Goal: Answer question/provide support: Answer question/provide support

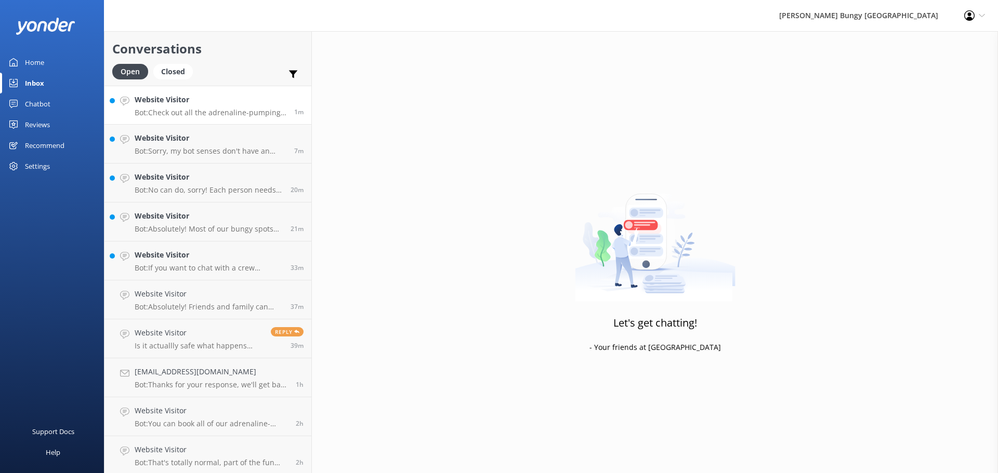
click at [234, 111] on p "Bot: Check out all the adrenaline-pumping career opportunities at [PERSON_NAME]…" at bounding box center [211, 112] width 152 height 9
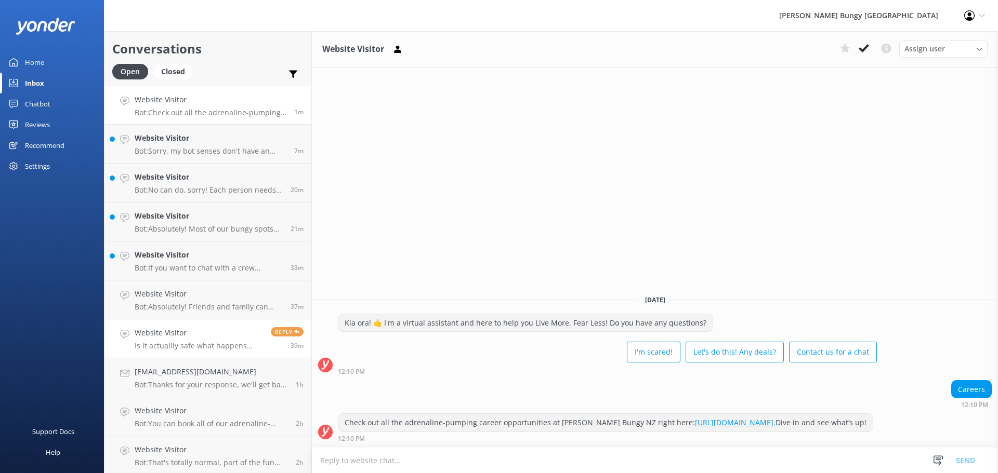
click at [240, 346] on p "Is it actuallly safe what happens after you jump" at bounding box center [199, 345] width 128 height 9
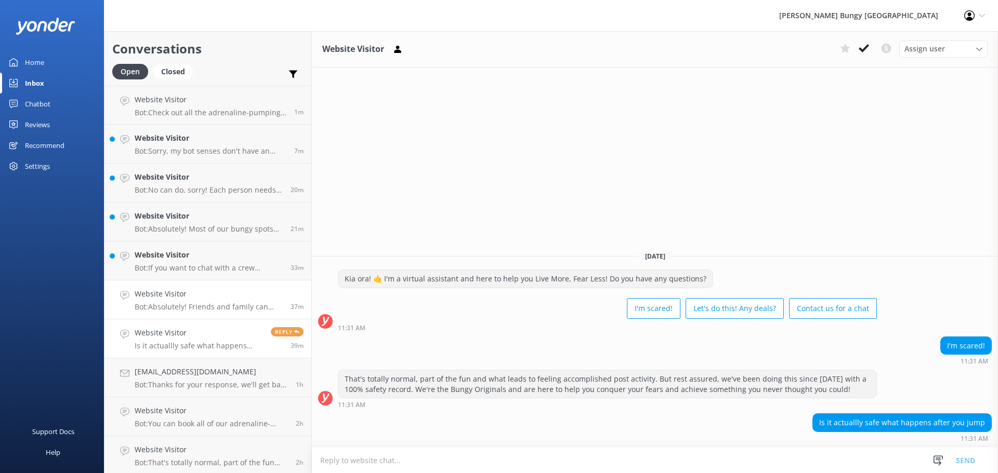
click at [245, 286] on link "Website Visitor Bot: Absolutely! Friends and family can come along for the ride…" at bounding box center [207, 300] width 207 height 39
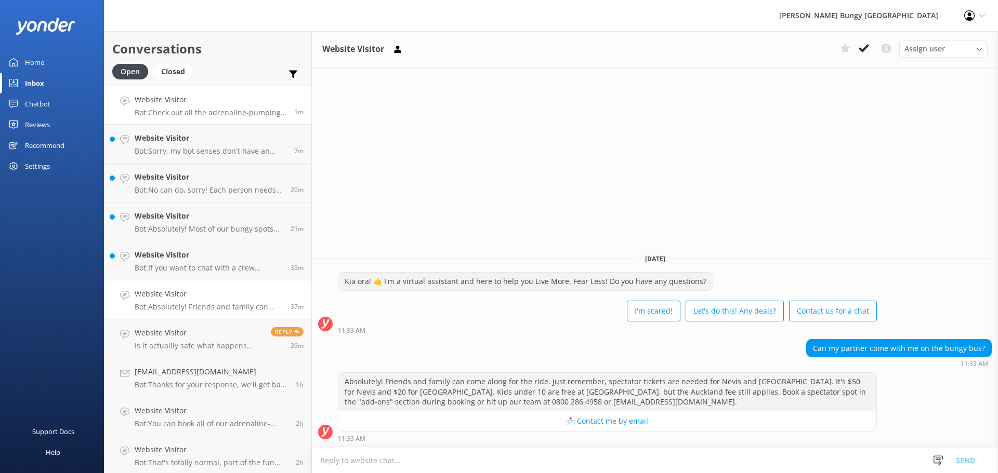
click at [239, 111] on p "Bot: Check out all the adrenaline-pumping career opportunities at [PERSON_NAME]…" at bounding box center [211, 112] width 152 height 9
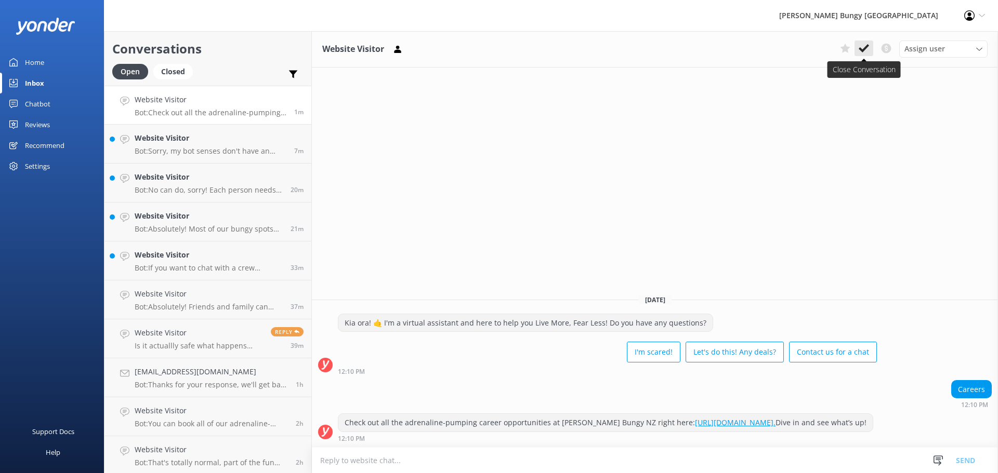
click at [869, 54] on button at bounding box center [863, 49] width 19 height 16
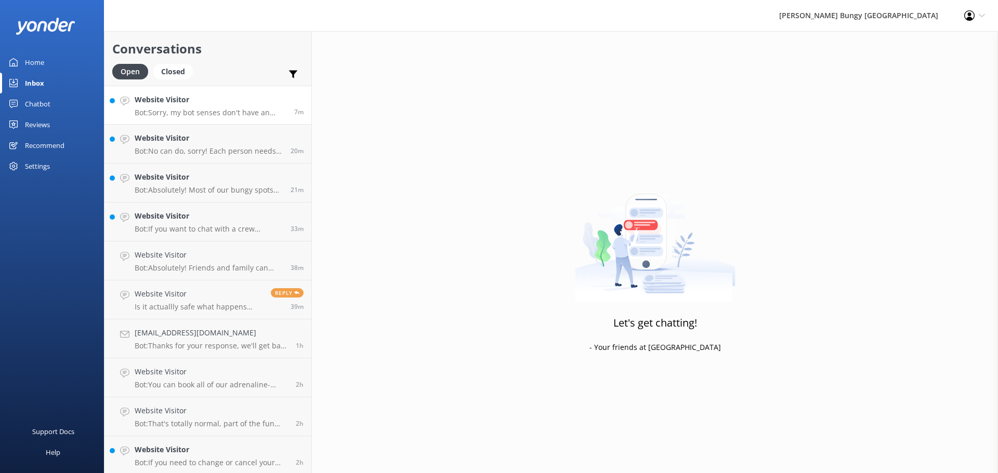
click at [187, 104] on h4 "Website Visitor" at bounding box center [211, 99] width 152 height 11
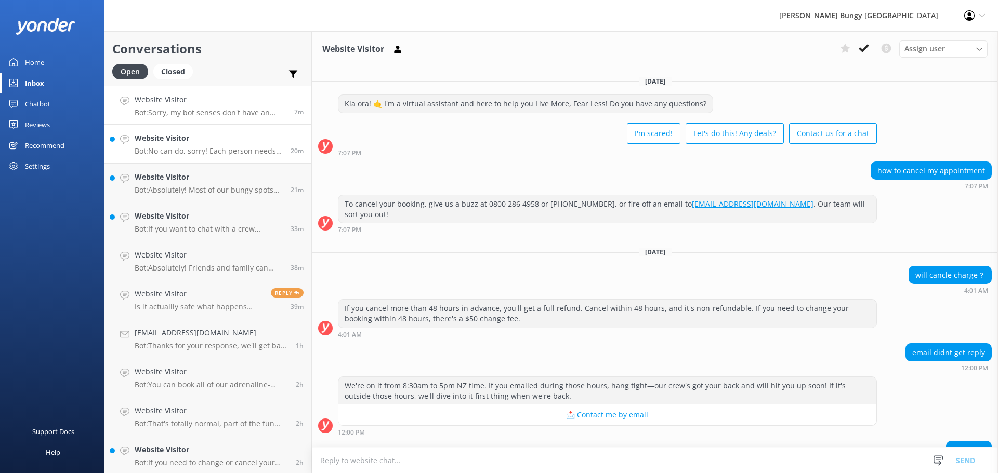
click at [265, 147] on p "Bot: No can do, sorry! Each person needs to hit that 35 kg minimum on their own…" at bounding box center [209, 151] width 148 height 9
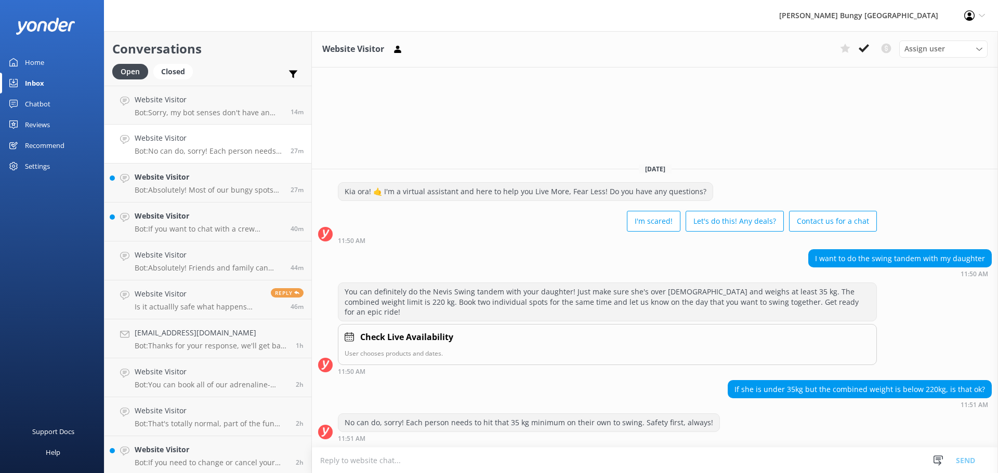
click at [841, 141] on div "Website Visitor Assign user [PERSON_NAME] [PERSON_NAME] Tech Admin [PERSON_NAME…" at bounding box center [655, 252] width 686 height 442
click at [225, 117] on link "Website Visitor Bot: Sorry, my bot senses don't have an answer for that, please…" at bounding box center [207, 105] width 207 height 39
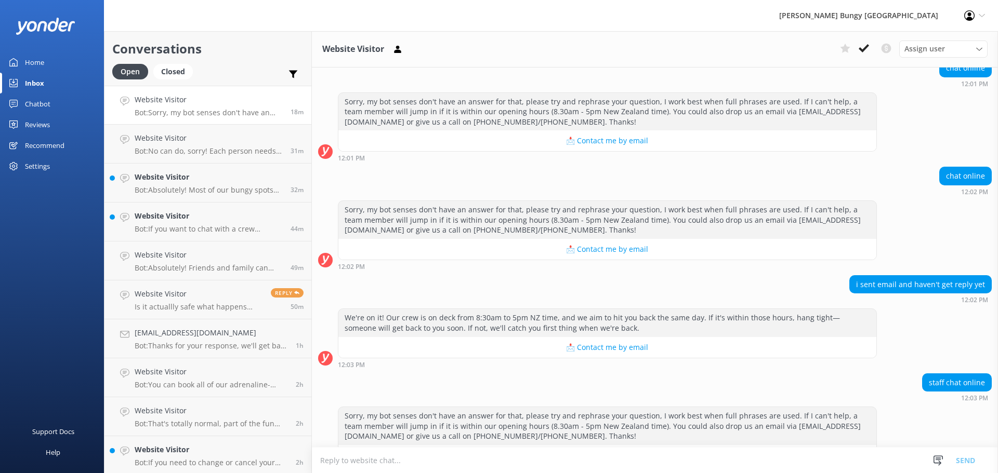
scroll to position [505, 0]
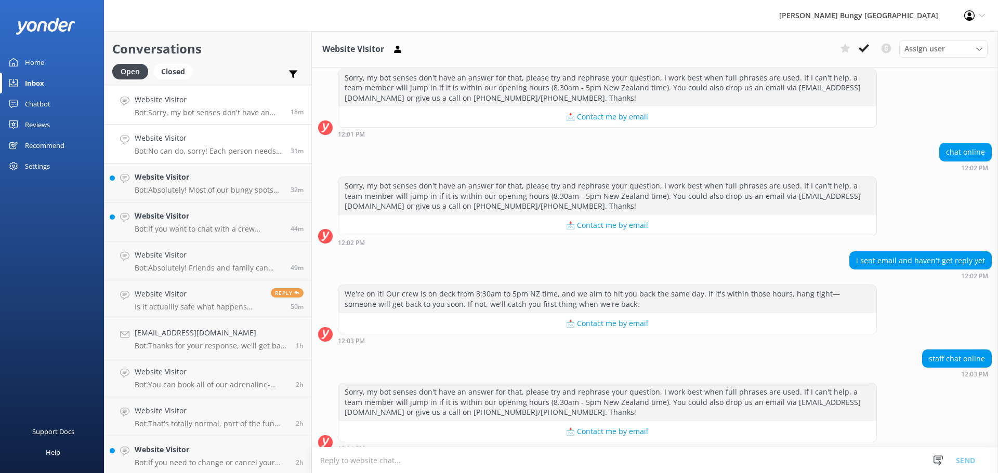
click at [171, 135] on h4 "Website Visitor" at bounding box center [209, 138] width 148 height 11
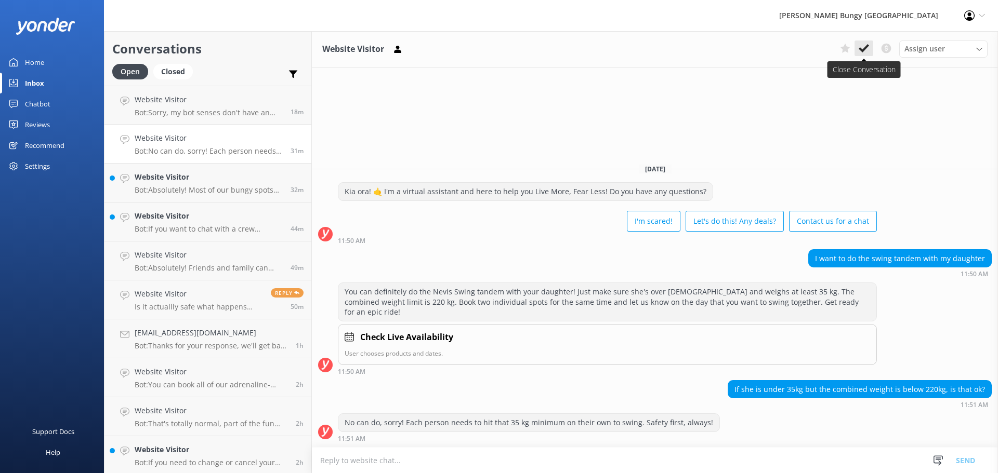
click at [873, 54] on button at bounding box center [863, 49] width 19 height 16
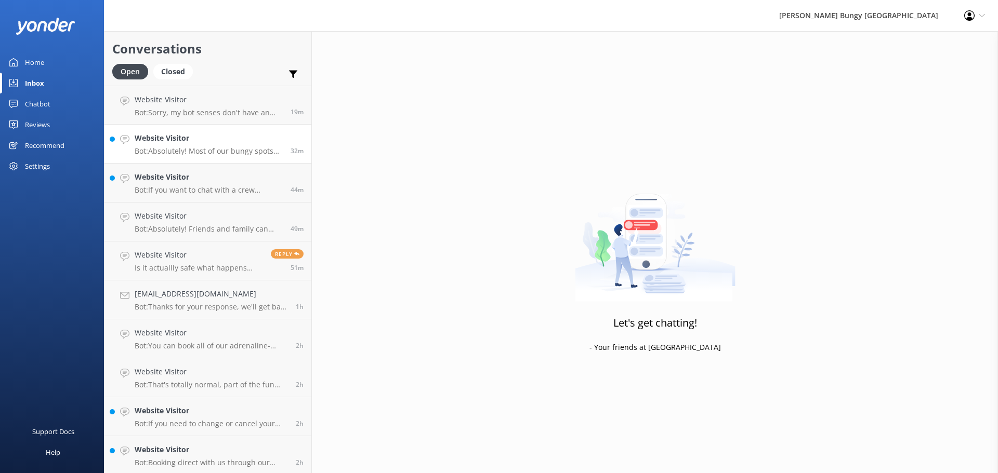
click at [258, 142] on h4 "Website Visitor" at bounding box center [209, 138] width 148 height 11
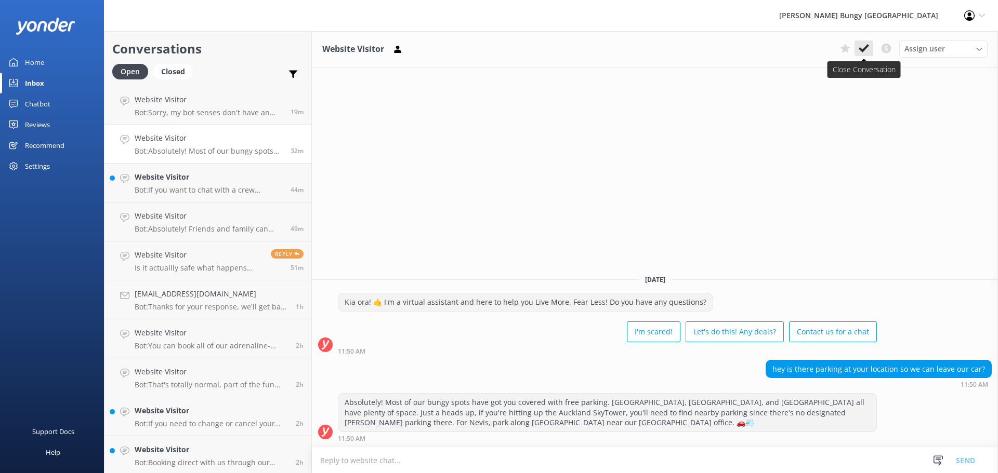
click at [870, 55] on button at bounding box center [863, 49] width 19 height 16
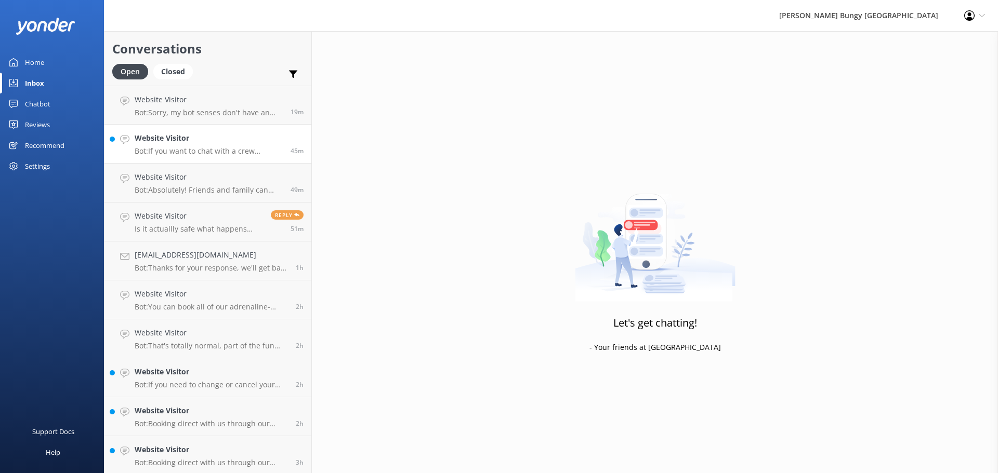
click at [194, 147] on p "Bot: If you want to chat with a crew member, call us at [PHONE_NUMBER] or [PHON…" at bounding box center [209, 151] width 148 height 9
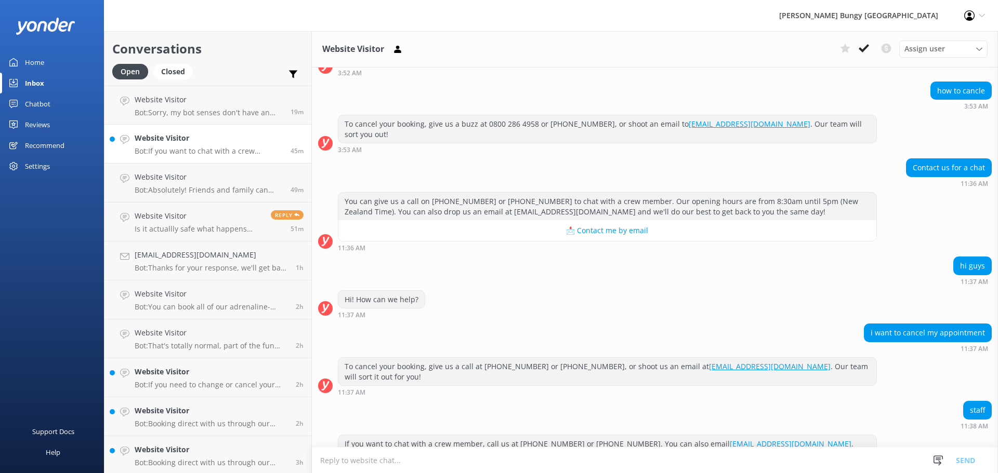
scroll to position [91, 0]
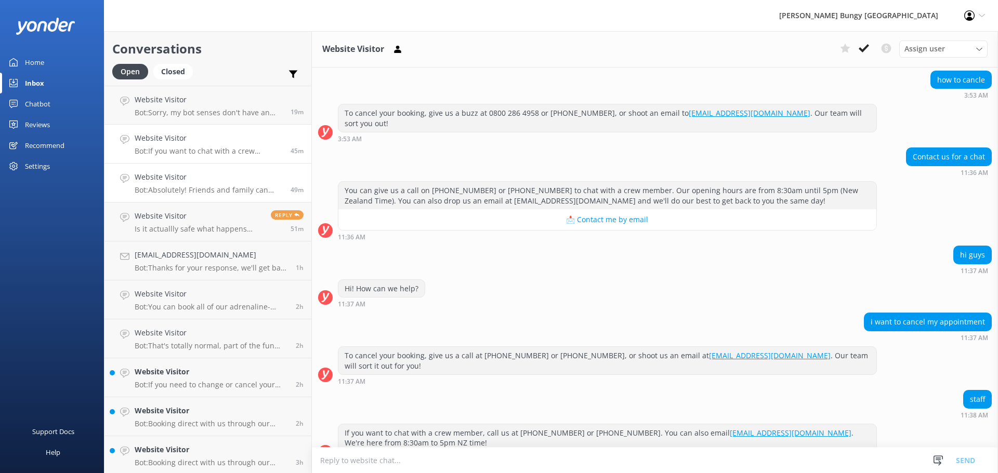
click at [234, 194] on p "Bot: Absolutely! Friends and family can come along for the ride. Just remember,…" at bounding box center [209, 190] width 148 height 9
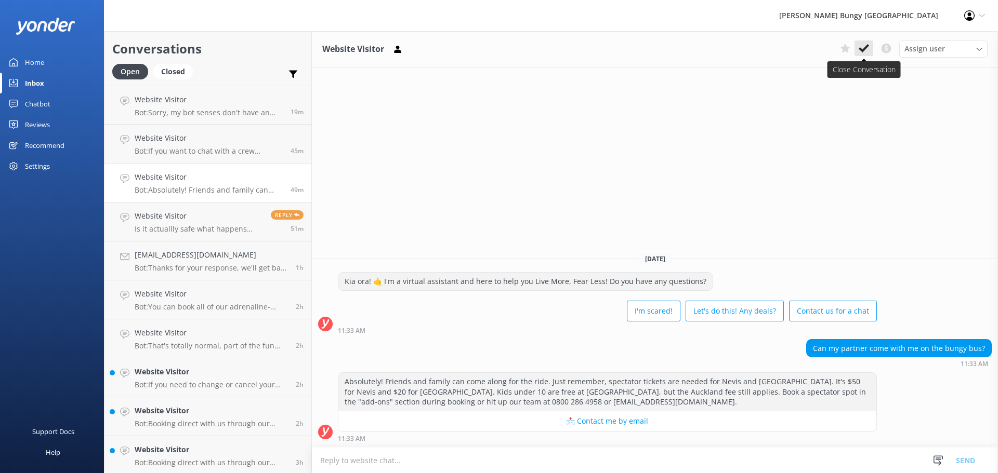
click at [863, 51] on use at bounding box center [864, 48] width 10 height 8
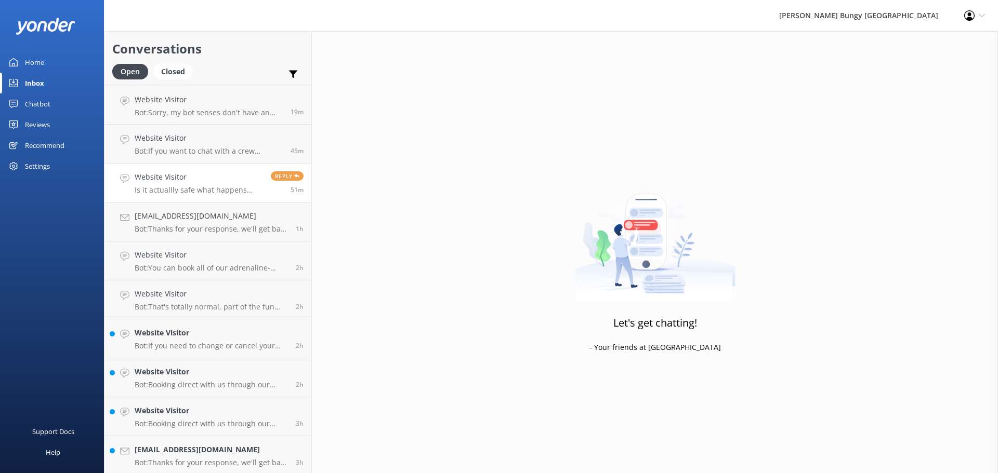
click at [231, 188] on p "Is it actuallly safe what happens after you jump" at bounding box center [199, 190] width 128 height 9
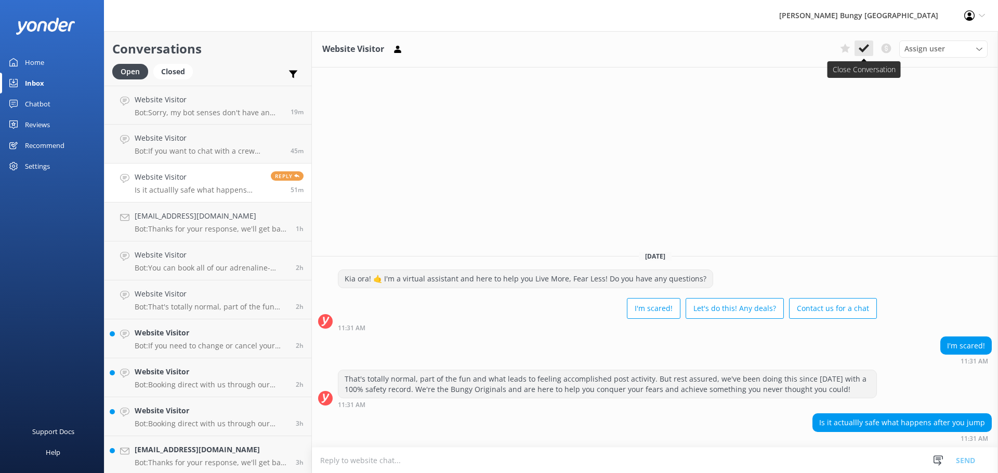
click at [870, 47] on button at bounding box center [863, 49] width 19 height 16
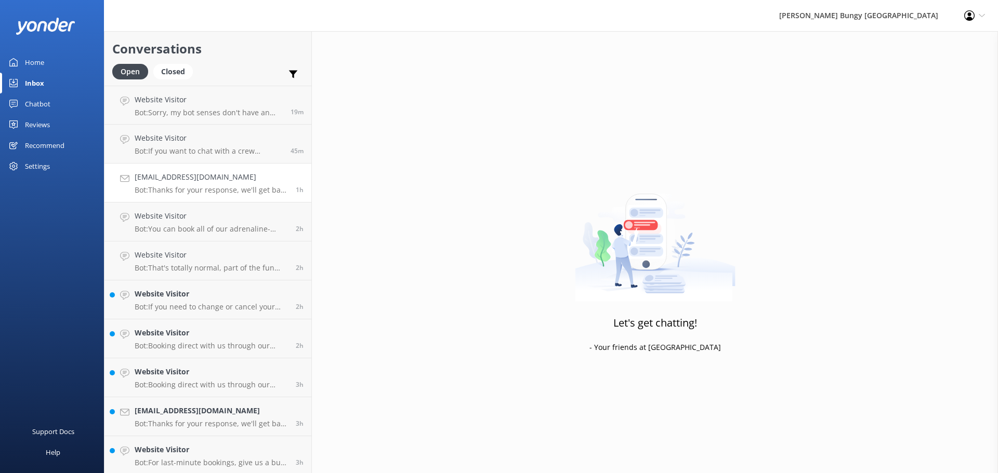
click at [207, 186] on p "Bot: Thanks for your response, we'll get back to you as soon as we can during o…" at bounding box center [211, 190] width 153 height 9
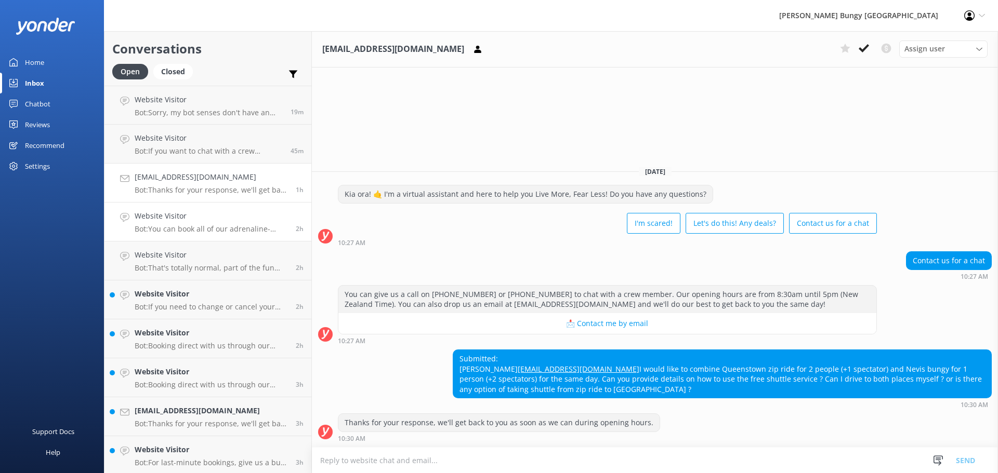
click at [264, 210] on h4 "Website Visitor" at bounding box center [211, 215] width 153 height 11
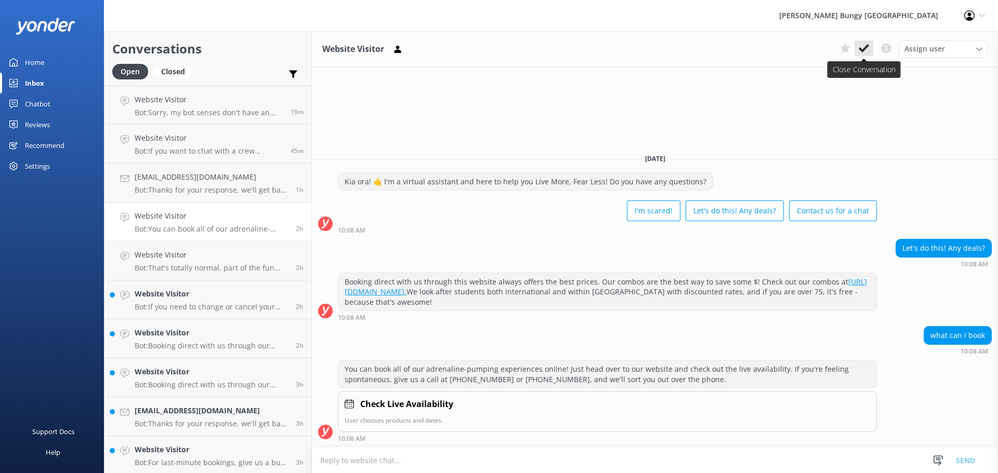
click at [865, 54] on icon at bounding box center [864, 48] width 10 height 10
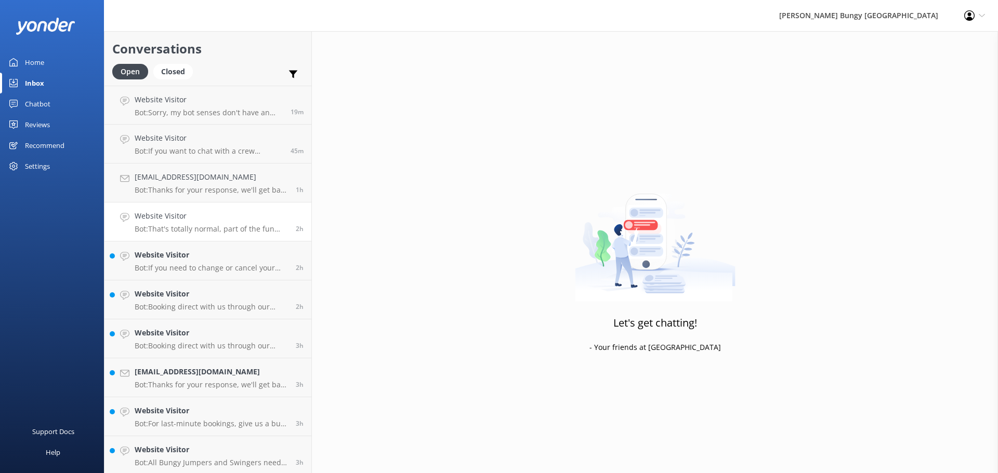
click at [228, 233] on p "Bot: That's totally normal, part of the fun and what leads to feeling accomplis…" at bounding box center [211, 229] width 153 height 9
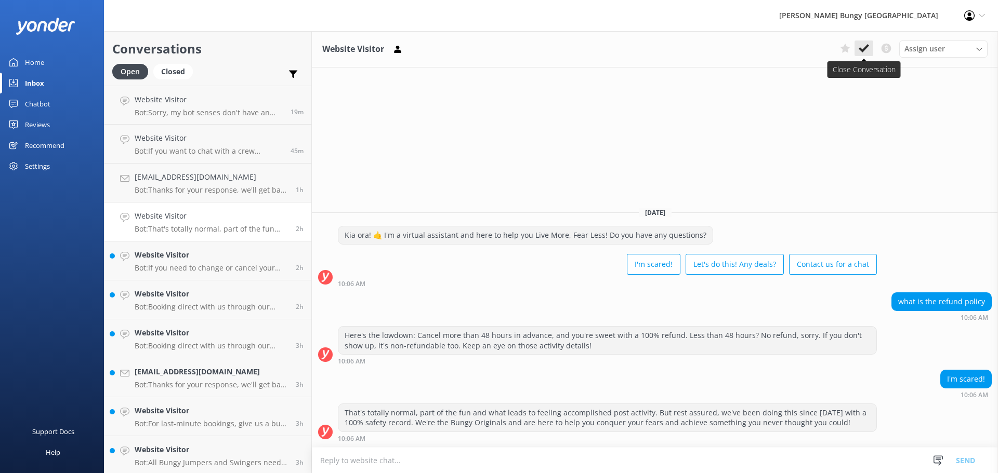
click at [868, 46] on use at bounding box center [864, 48] width 10 height 8
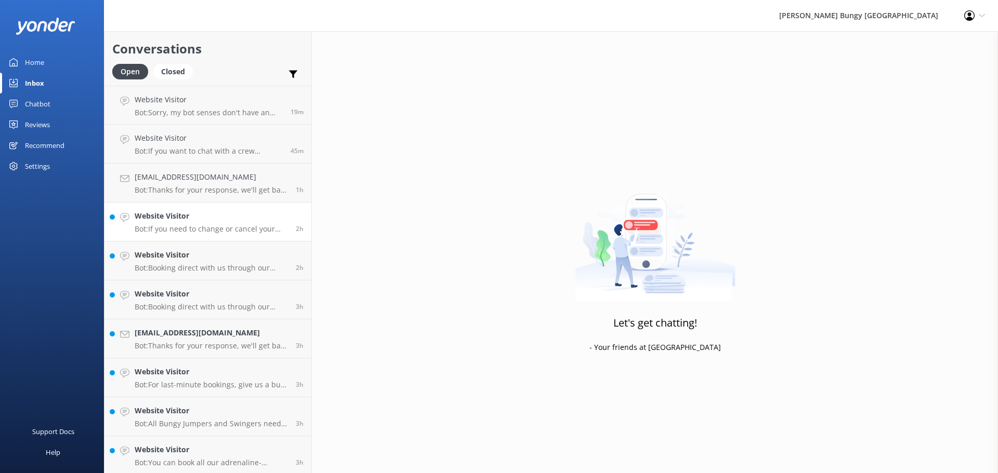
click at [244, 230] on p "Bot: If you need to change or cancel your booking, give us a call at [PHONE_NUM…" at bounding box center [211, 229] width 153 height 9
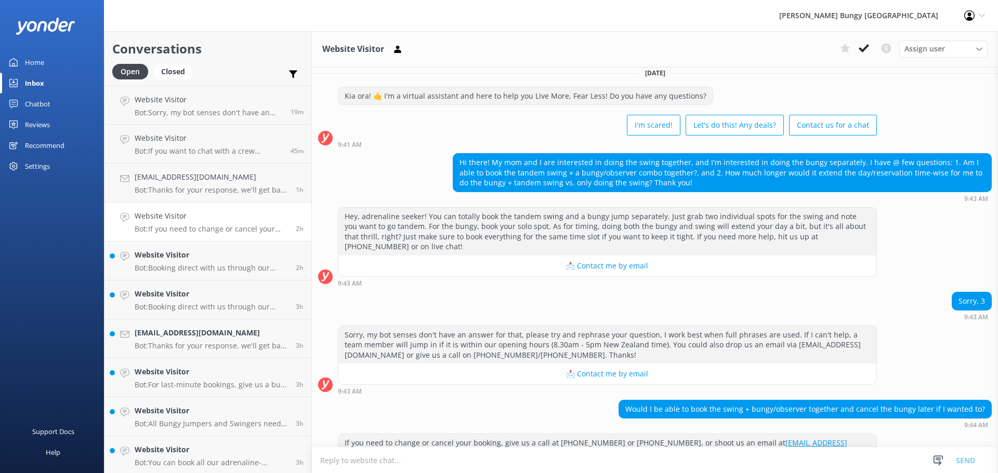
scroll to position [276, 0]
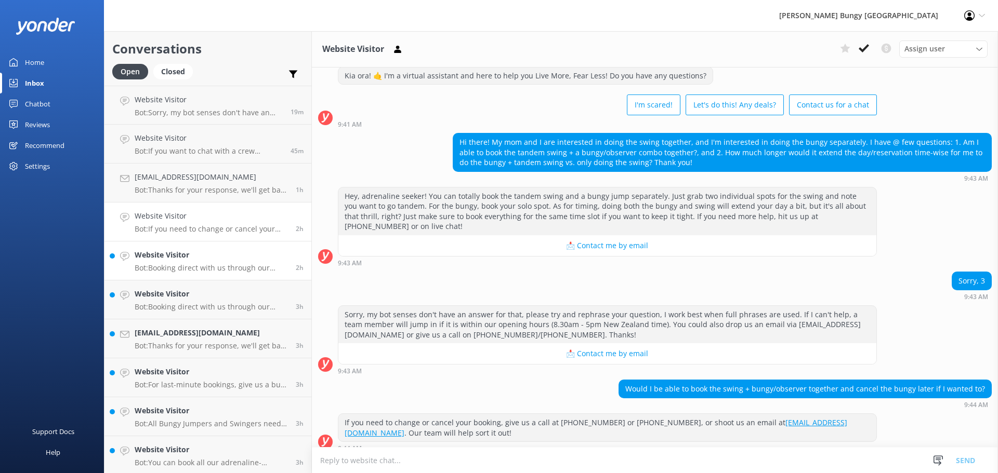
click at [218, 269] on p "Bot: Booking direct with us through our website always offers the best prices. …" at bounding box center [211, 267] width 153 height 9
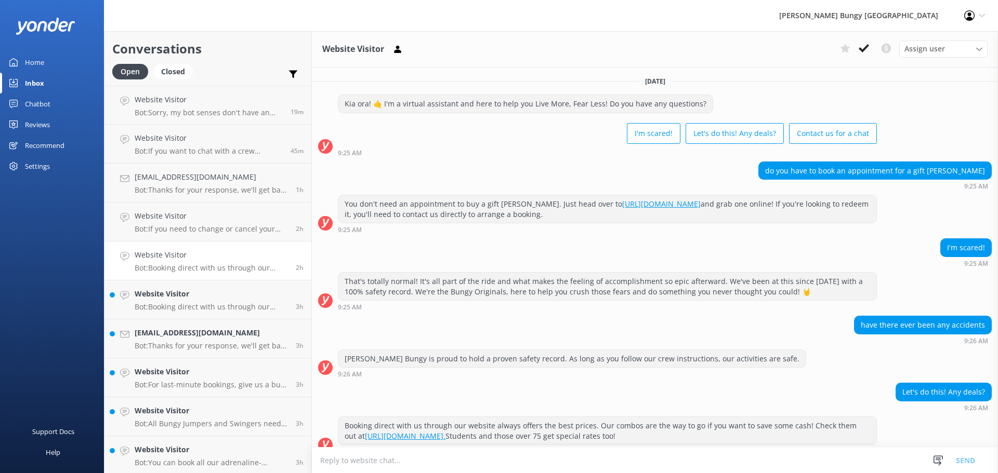
scroll to position [13, 0]
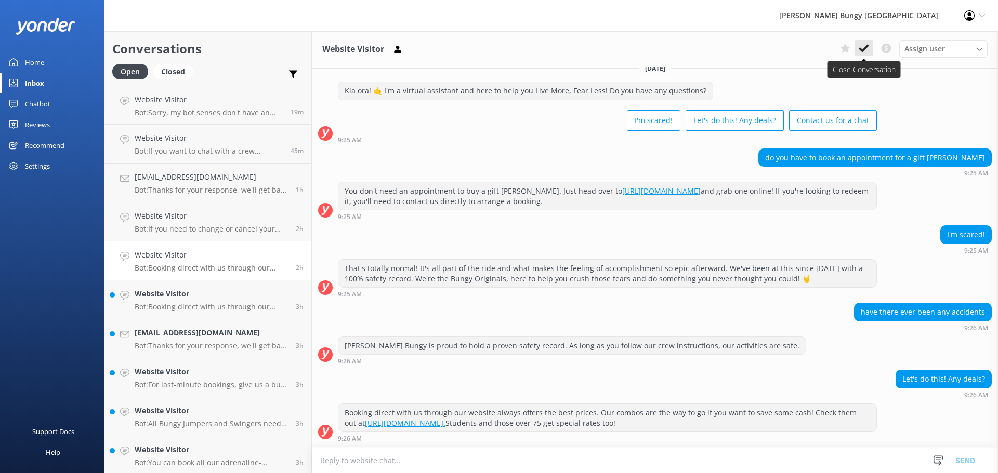
click at [865, 54] on icon at bounding box center [864, 48] width 10 height 10
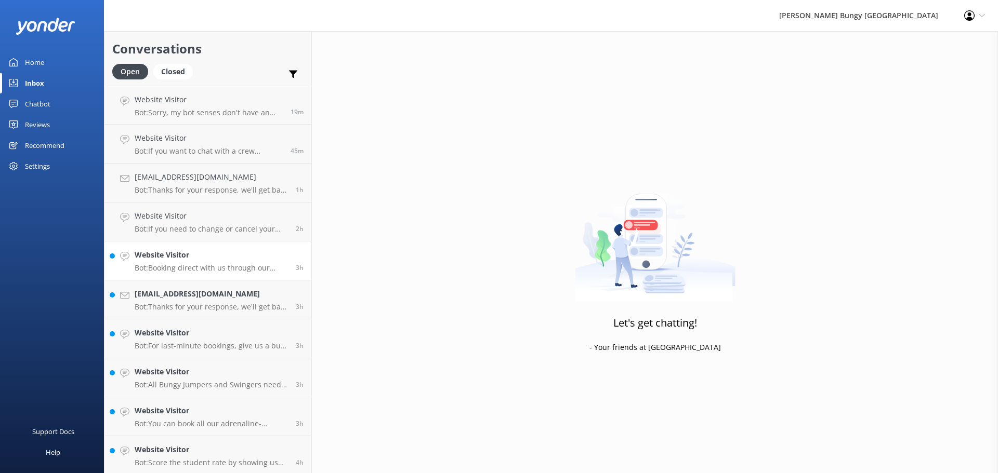
click at [258, 262] on div "Website Visitor Bot: Booking direct with us through our website always offers t…" at bounding box center [211, 260] width 153 height 23
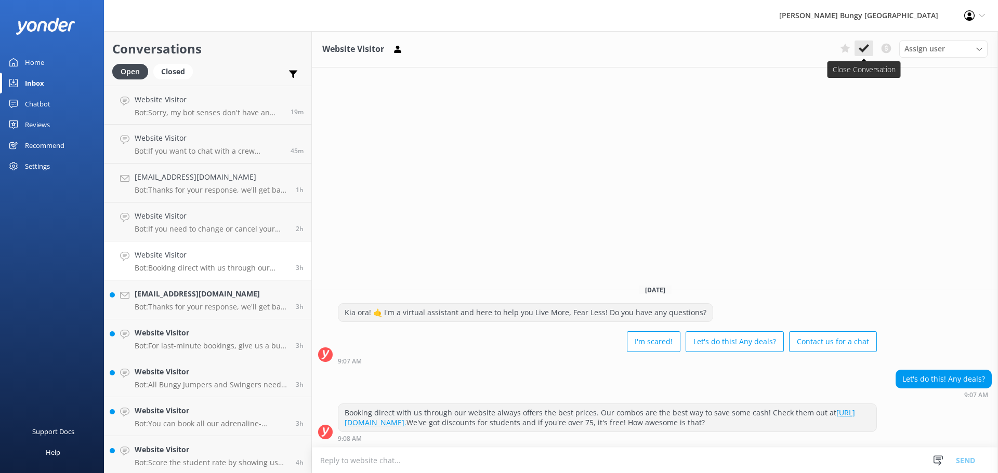
click at [870, 50] on button at bounding box center [863, 49] width 19 height 16
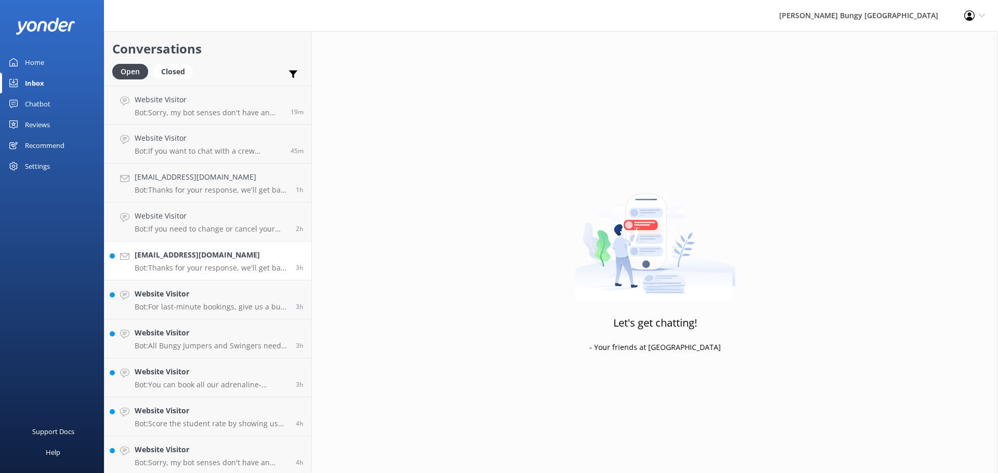
click at [209, 271] on p "Bot: Thanks for your response, we'll get back to you as soon as we can during o…" at bounding box center [211, 267] width 153 height 9
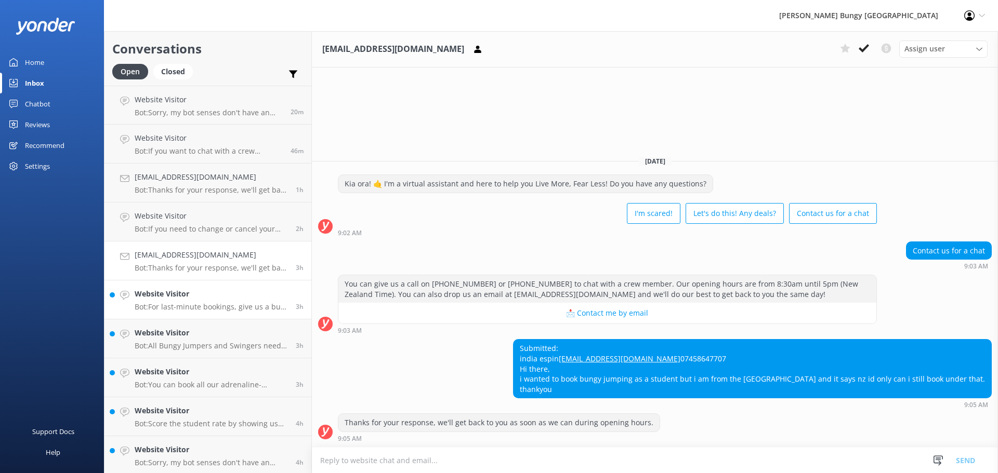
click at [207, 298] on h4 "Website Visitor" at bounding box center [211, 293] width 153 height 11
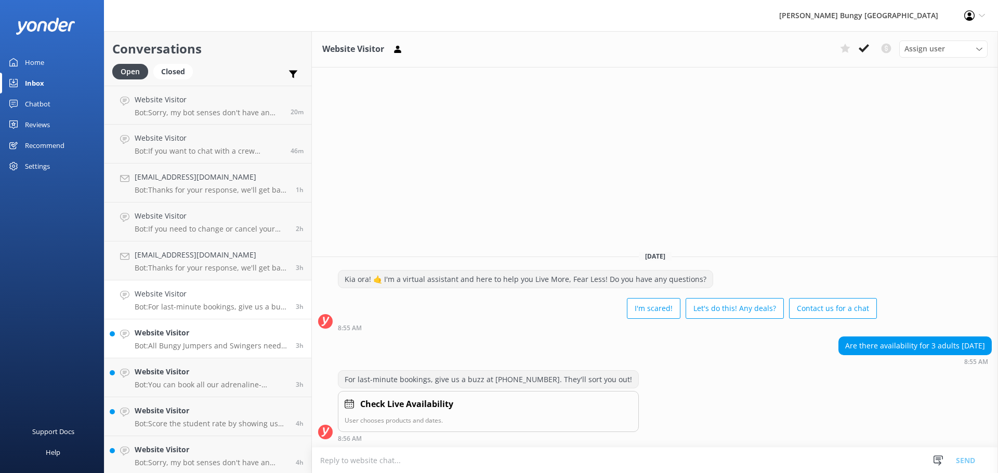
click at [209, 332] on h4 "Website Visitor" at bounding box center [211, 332] width 153 height 11
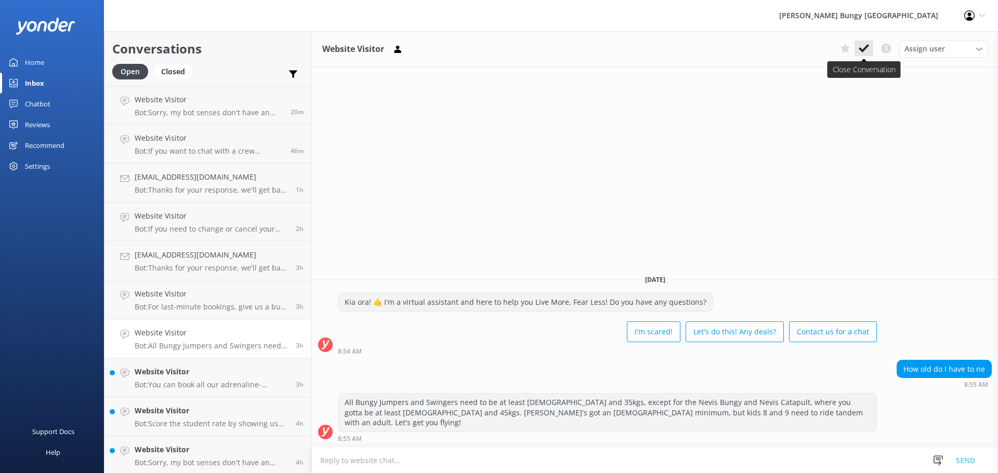
click at [872, 45] on button at bounding box center [863, 49] width 19 height 16
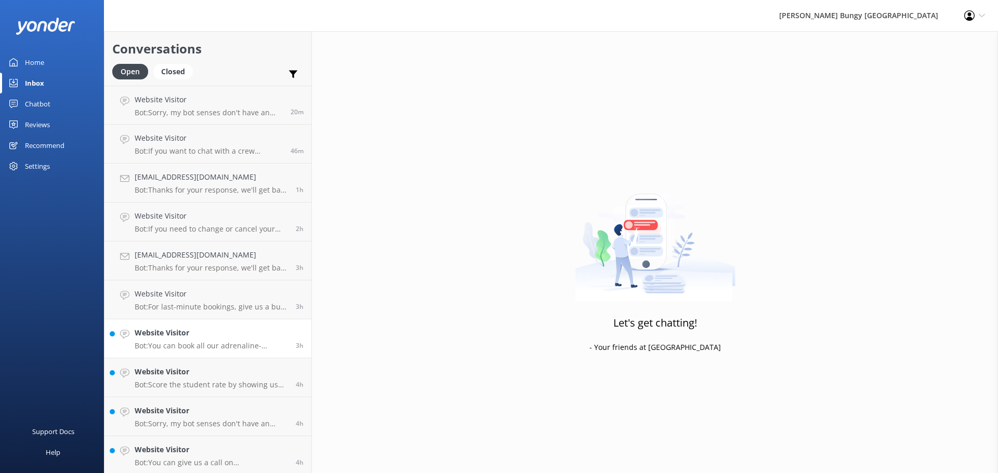
click at [197, 340] on div "Website Visitor Bot: You can book all our adrenaline-pumping experiences online…" at bounding box center [211, 338] width 153 height 23
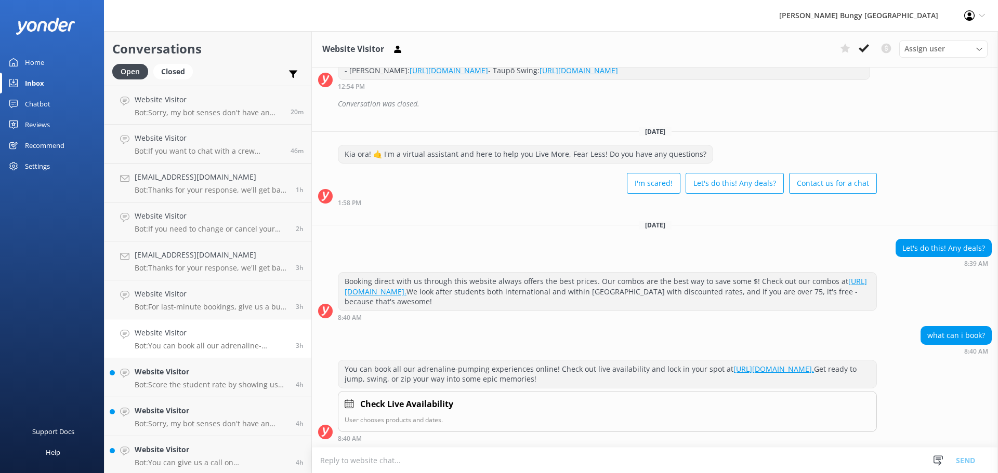
scroll to position [1797, 0]
click at [861, 45] on icon at bounding box center [864, 48] width 10 height 10
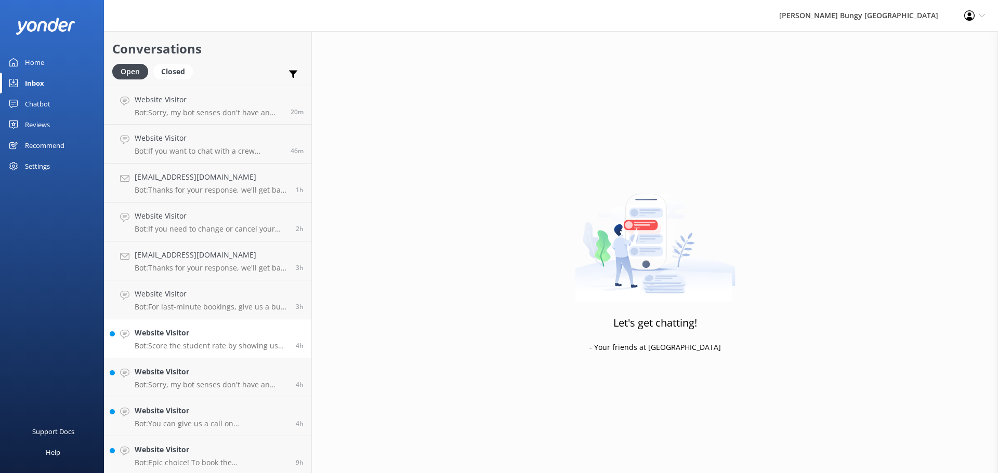
click at [206, 343] on p "Bot: Score the student rate by showing us your student ID from a domestic NZ in…" at bounding box center [211, 345] width 153 height 9
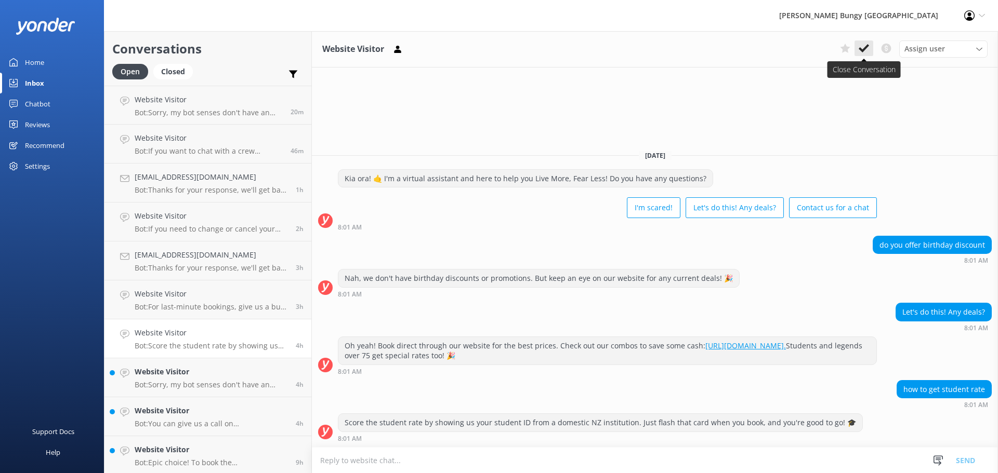
click at [863, 52] on icon at bounding box center [864, 48] width 10 height 10
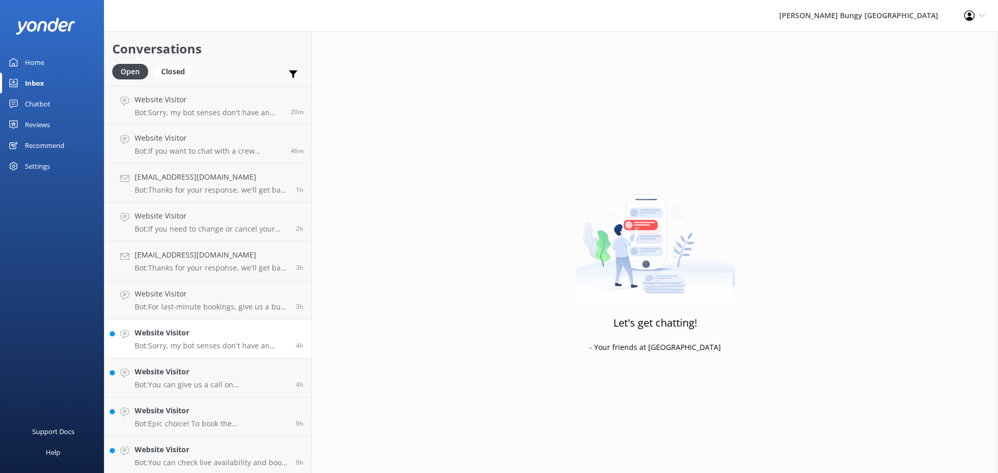
click at [244, 339] on h4 "Website Visitor" at bounding box center [211, 332] width 153 height 11
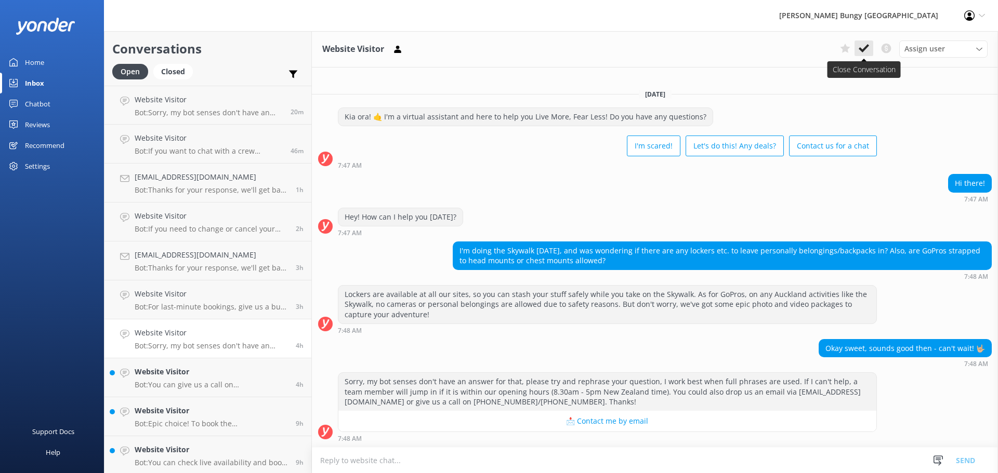
click at [872, 52] on button at bounding box center [863, 49] width 19 height 16
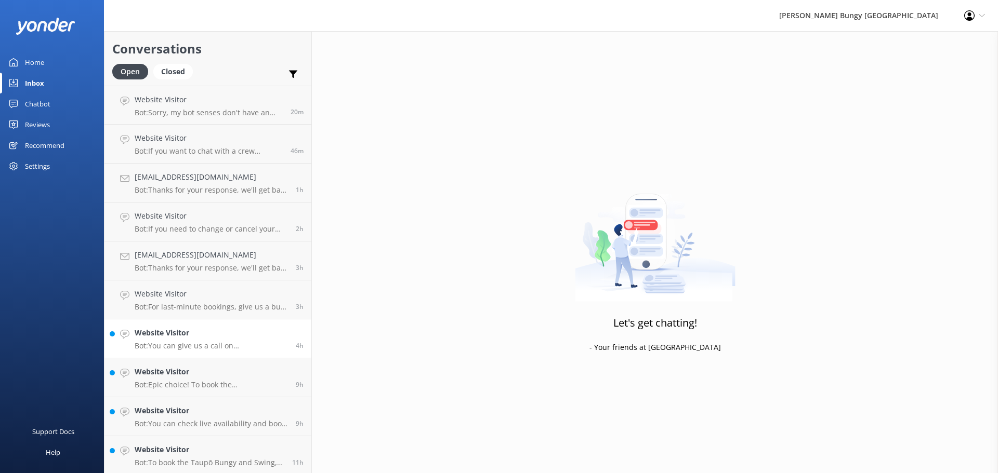
click at [183, 349] on p "Bot: You can give us a call on [PHONE_NUMBER] or [PHONE_NUMBER] to chat with a …" at bounding box center [211, 345] width 153 height 9
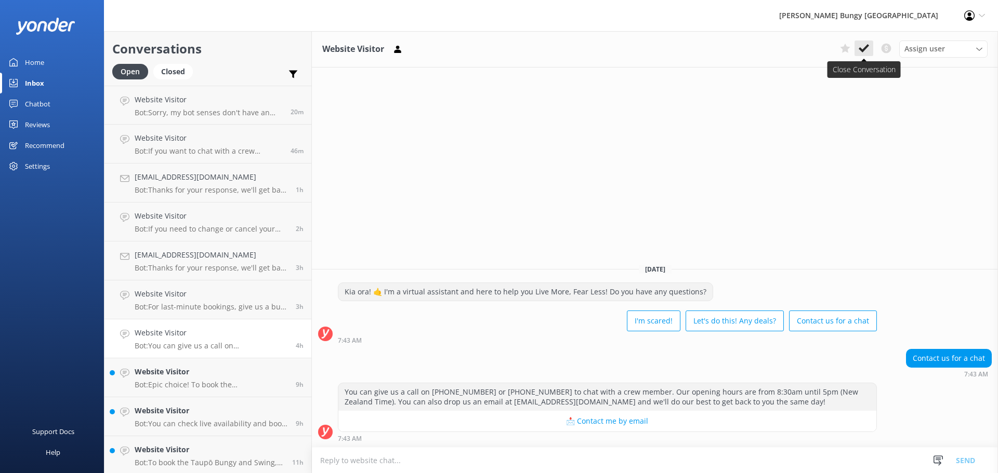
click at [868, 46] on use at bounding box center [864, 48] width 10 height 8
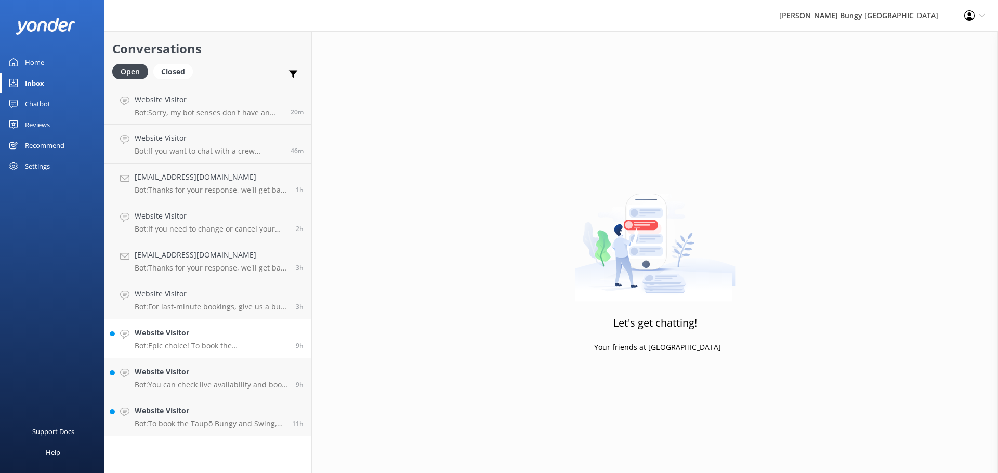
click at [219, 337] on h4 "Website Visitor" at bounding box center [211, 332] width 153 height 11
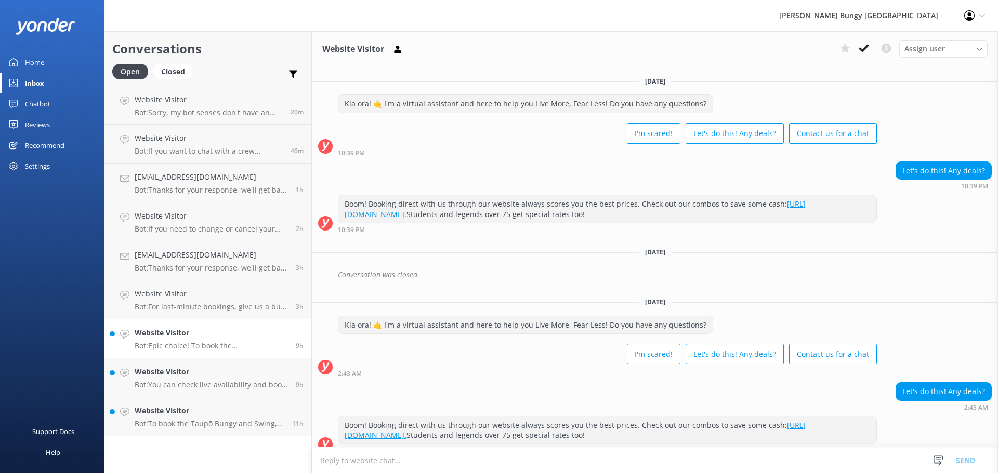
scroll to position [89, 0]
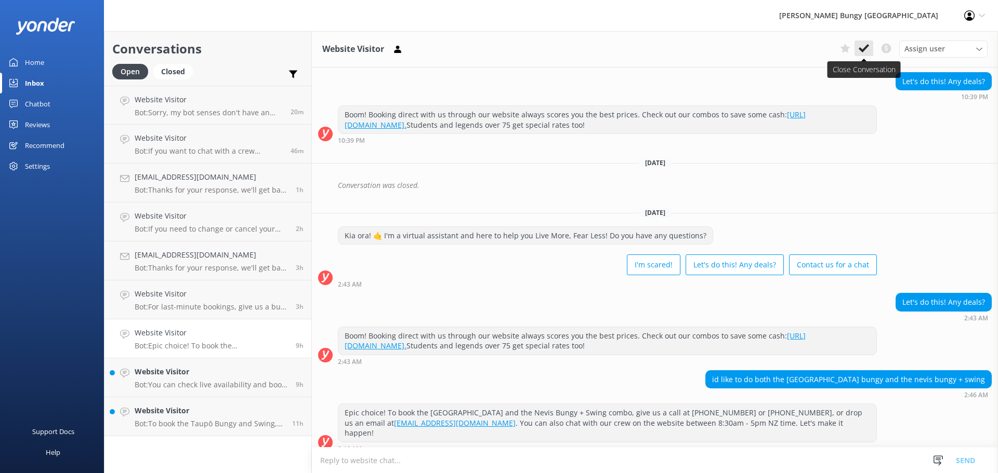
click at [866, 51] on icon at bounding box center [864, 48] width 10 height 10
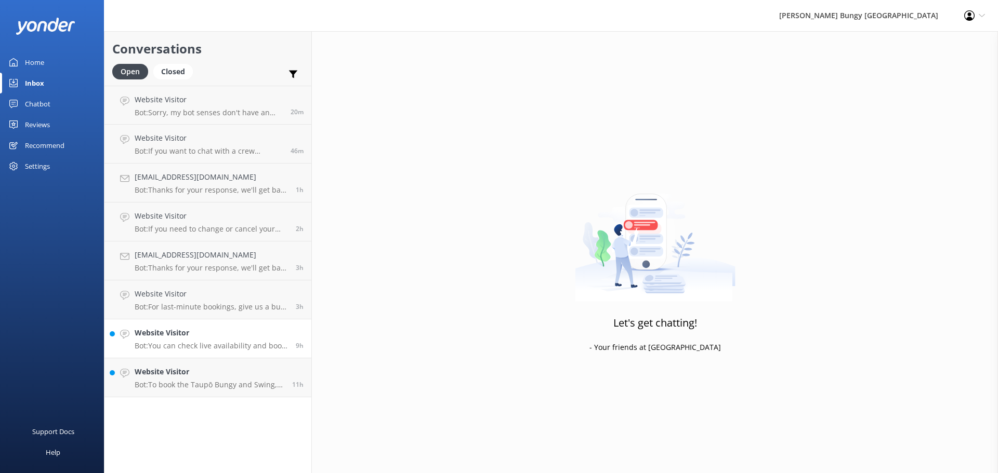
click at [270, 349] on p "Bot: You can check live availability and book all of our experiences online at …" at bounding box center [211, 345] width 153 height 9
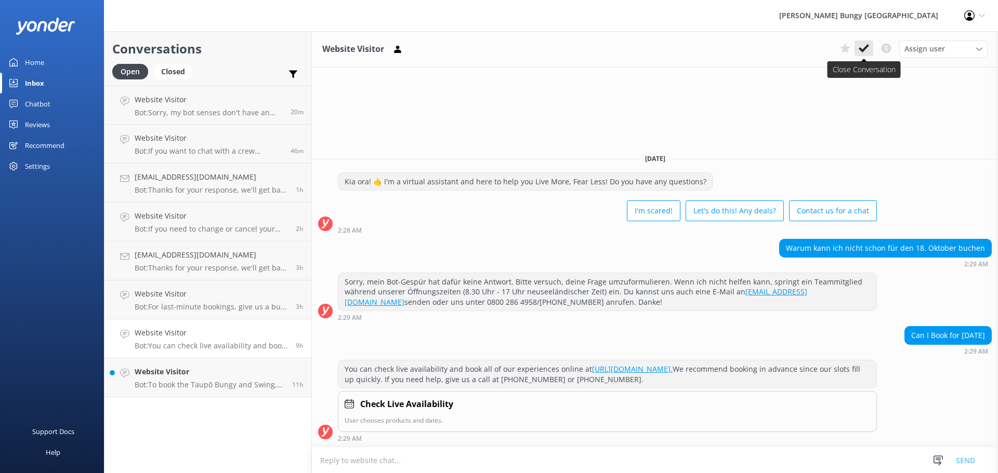
click at [864, 51] on icon at bounding box center [864, 48] width 10 height 10
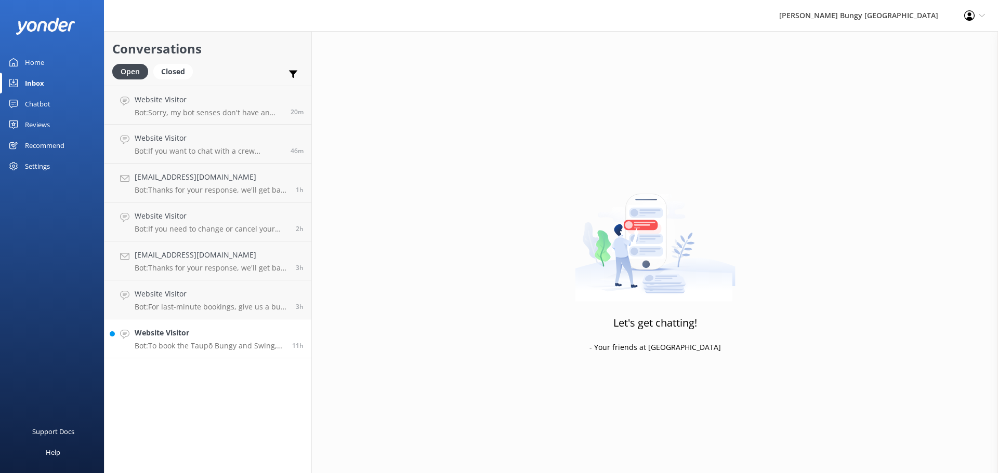
click at [257, 338] on h4 "Website Visitor" at bounding box center [210, 332] width 150 height 11
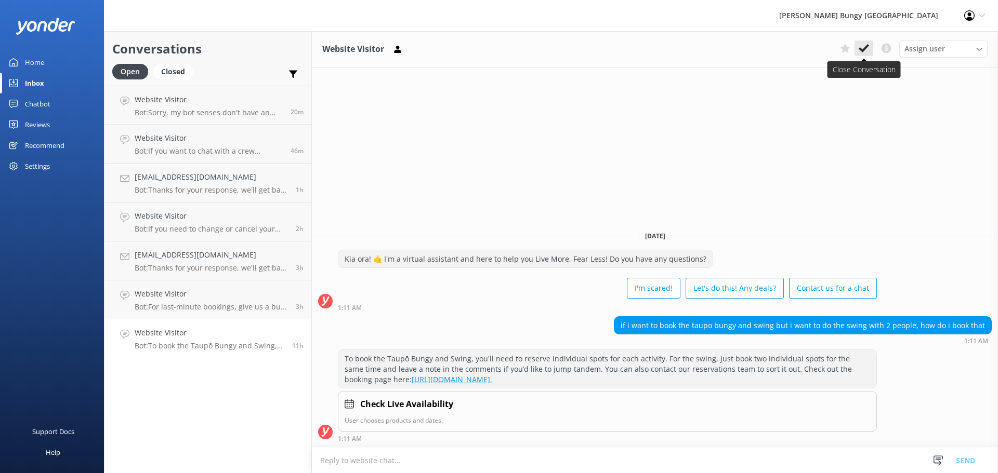
click at [866, 52] on icon at bounding box center [864, 48] width 10 height 10
